Goal: Obtain resource: Download file/media

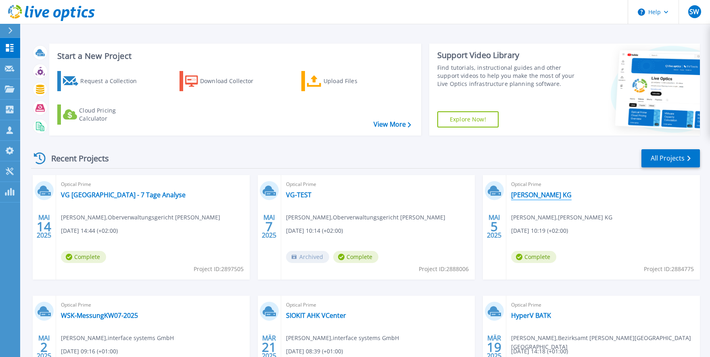
click at [538, 196] on link "[PERSON_NAME] KG" at bounding box center [541, 195] width 61 height 8
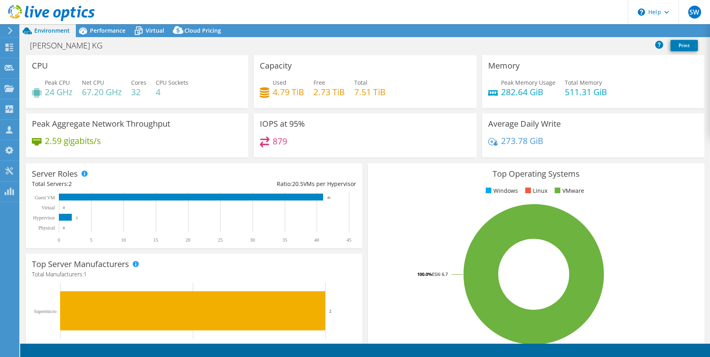
select select "USD"
click at [643, 30] on link "Export" at bounding box center [645, 31] width 38 height 13
click at [572, 33] on link "Reports" at bounding box center [574, 31] width 39 height 13
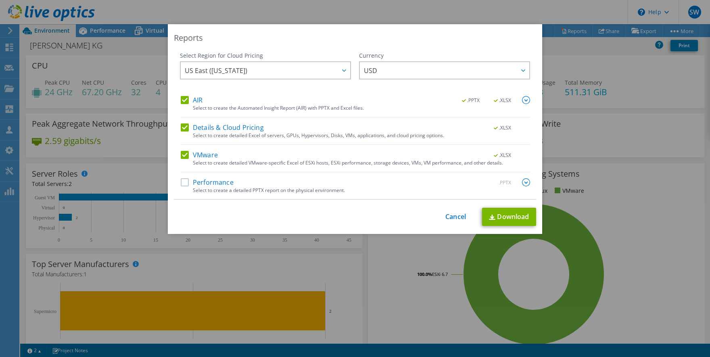
click at [211, 126] on label "Details & Cloud Pricing" at bounding box center [222, 128] width 83 height 8
click at [0, 0] on input "Details & Cloud Pricing" at bounding box center [0, 0] width 0 height 0
click at [201, 111] on div "Select to create the Automated Insight Report (AIR) with PPTX and Excel files." at bounding box center [361, 108] width 337 height 6
click at [198, 103] on label "AIR" at bounding box center [192, 100] width 22 height 8
click at [0, 0] on input "AIR" at bounding box center [0, 0] width 0 height 0
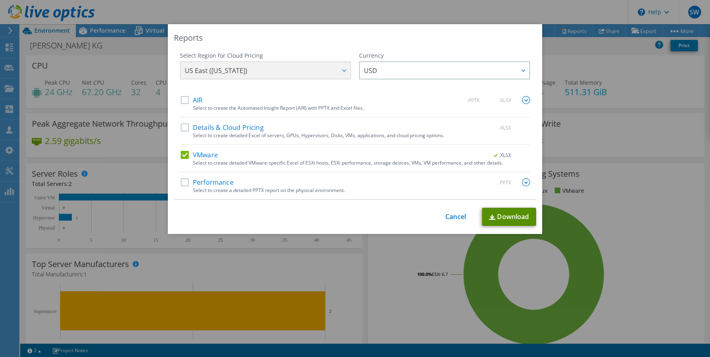
click at [515, 216] on link "Download" at bounding box center [509, 217] width 54 height 18
click at [465, 215] on link "Cancel" at bounding box center [456, 217] width 21 height 8
